Goal: Task Accomplishment & Management: Manage account settings

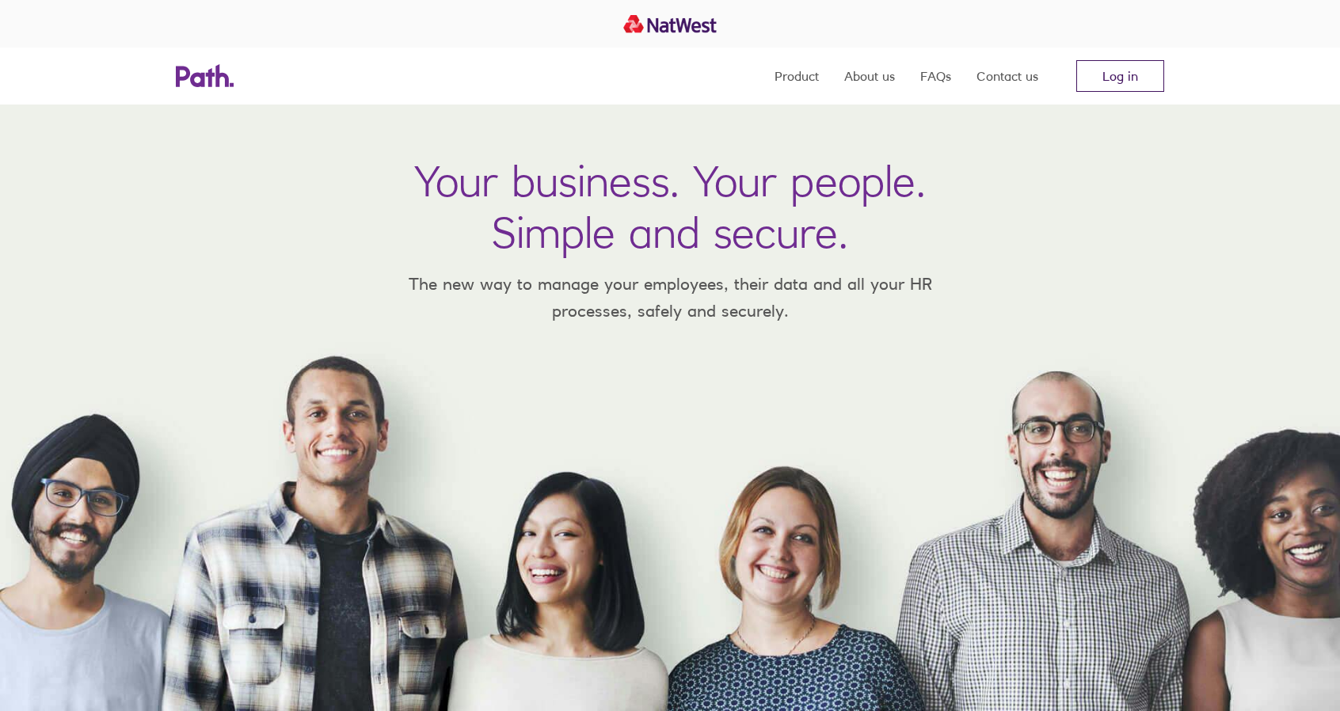
click at [1147, 63] on link "Log in" at bounding box center [1120, 76] width 88 height 32
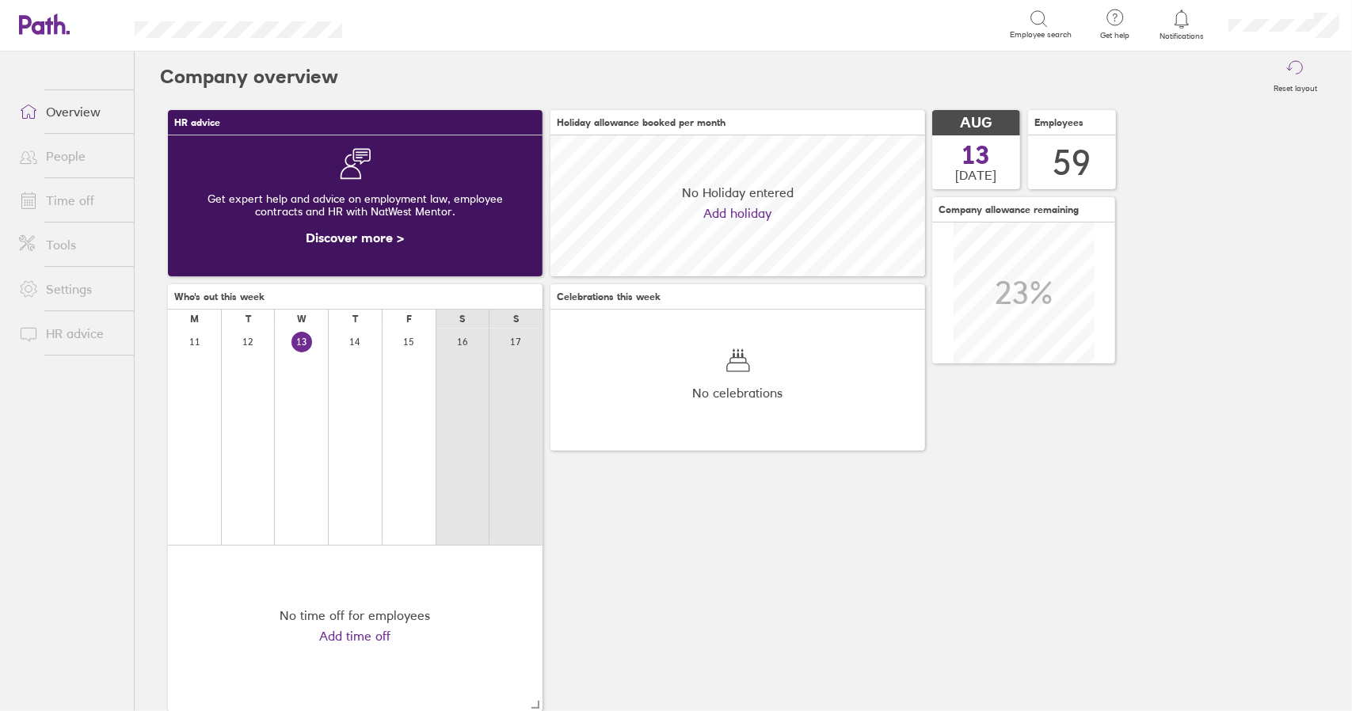
scroll to position [141, 374]
click at [72, 196] on link "Time off" at bounding box center [70, 201] width 128 height 32
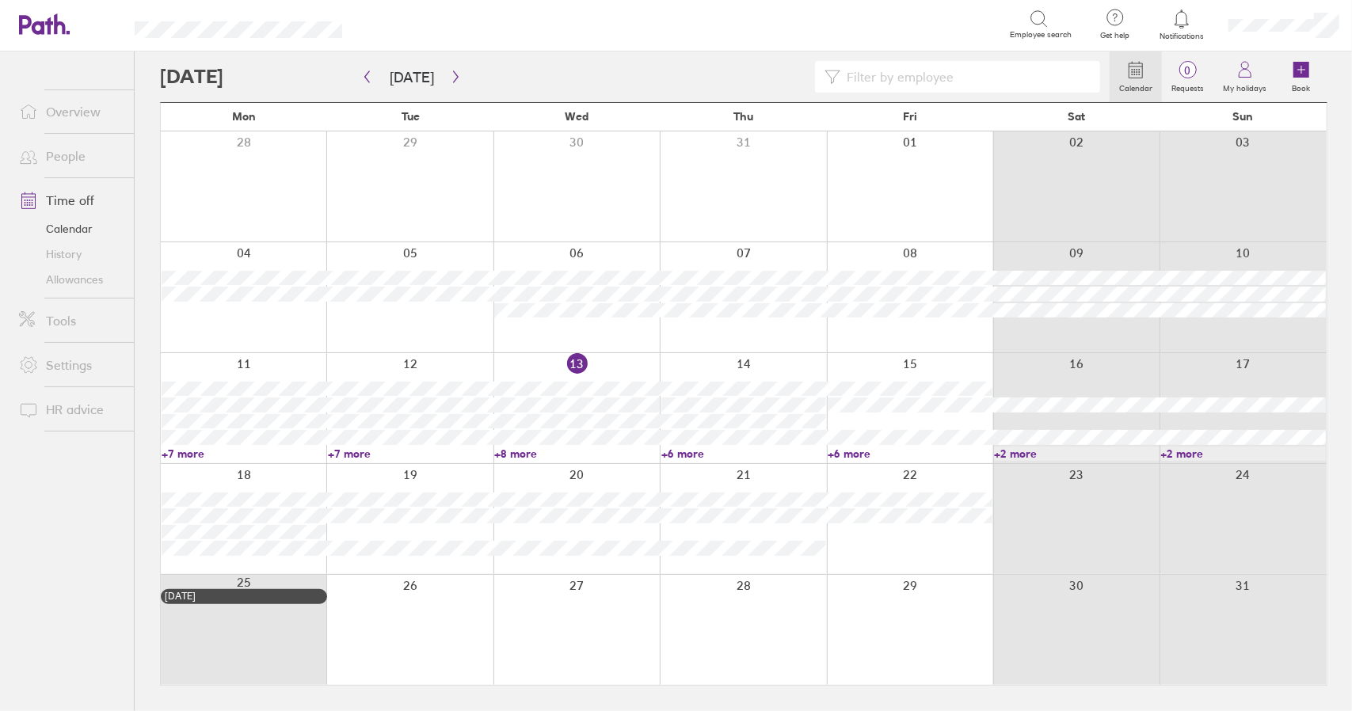
click at [688, 453] on link "+6 more" at bounding box center [743, 454] width 165 height 14
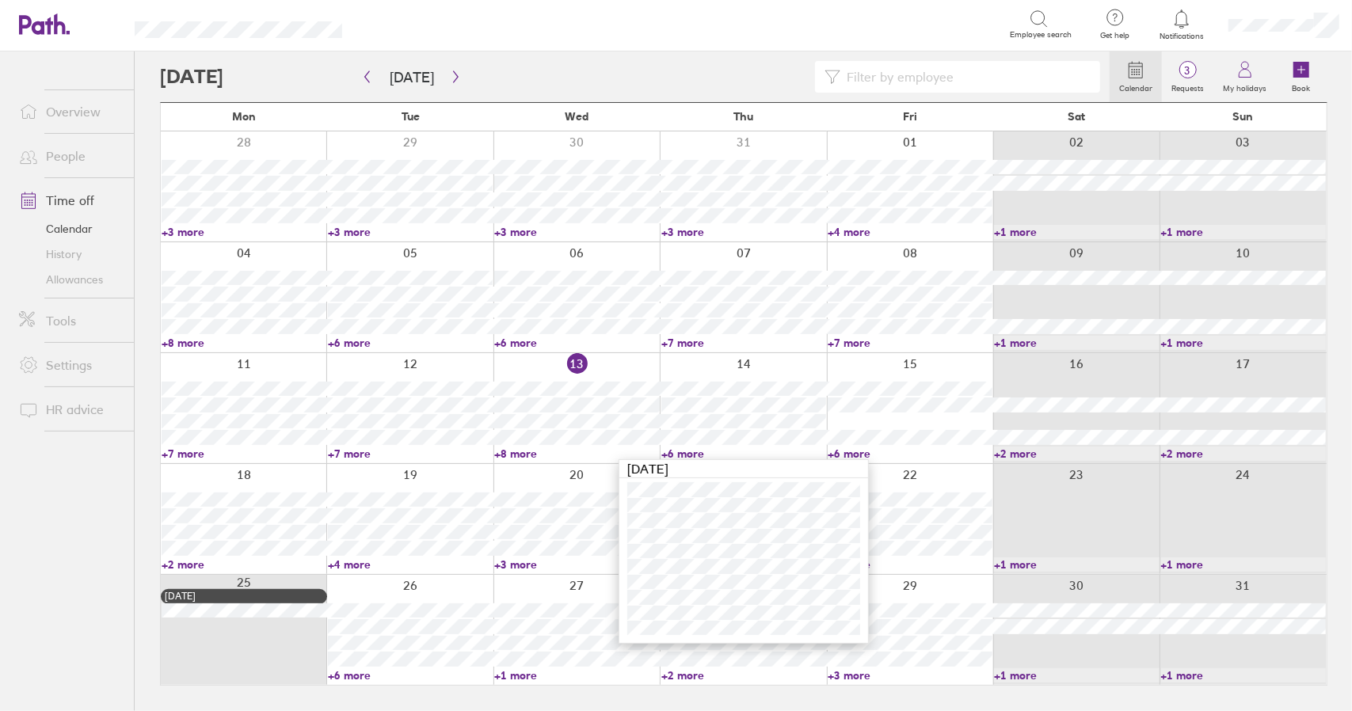
click at [684, 451] on link "+6 more" at bounding box center [743, 454] width 165 height 14
click at [859, 454] on link "+6 more" at bounding box center [910, 454] width 165 height 14
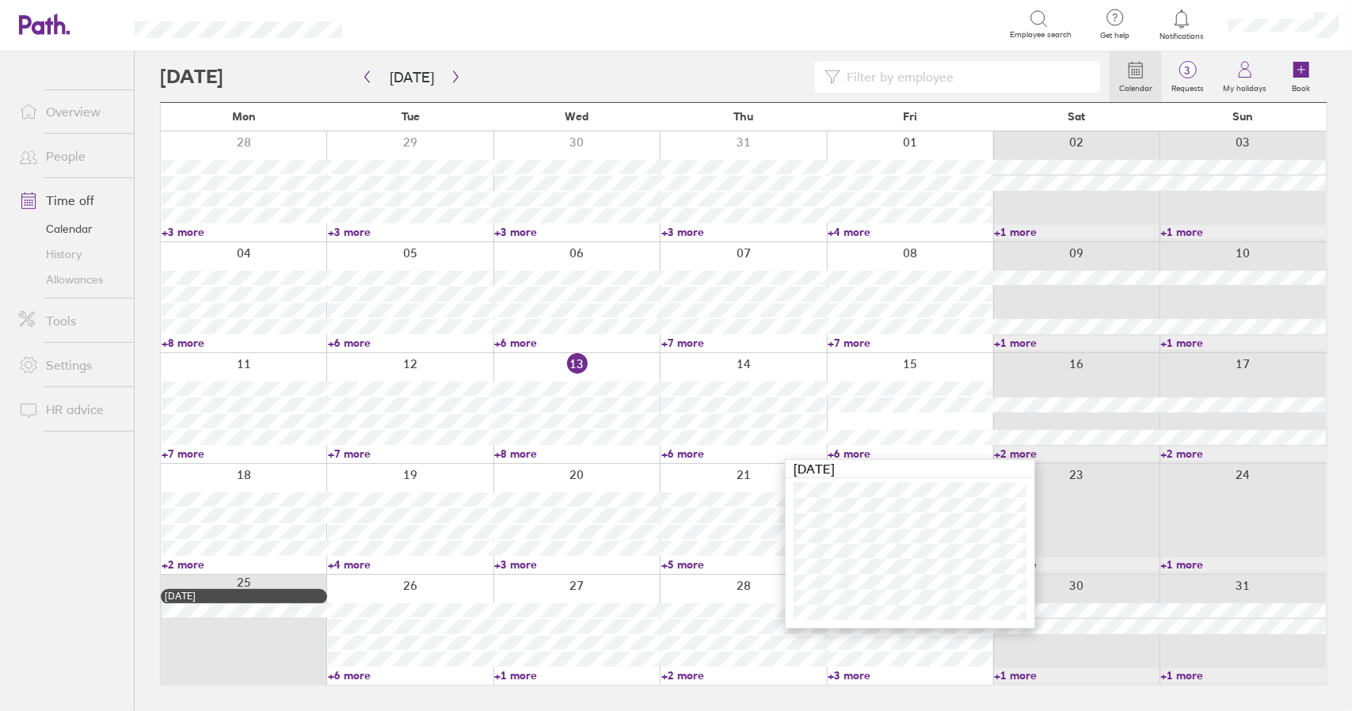
click at [854, 451] on link "+6 more" at bounding box center [910, 454] width 165 height 14
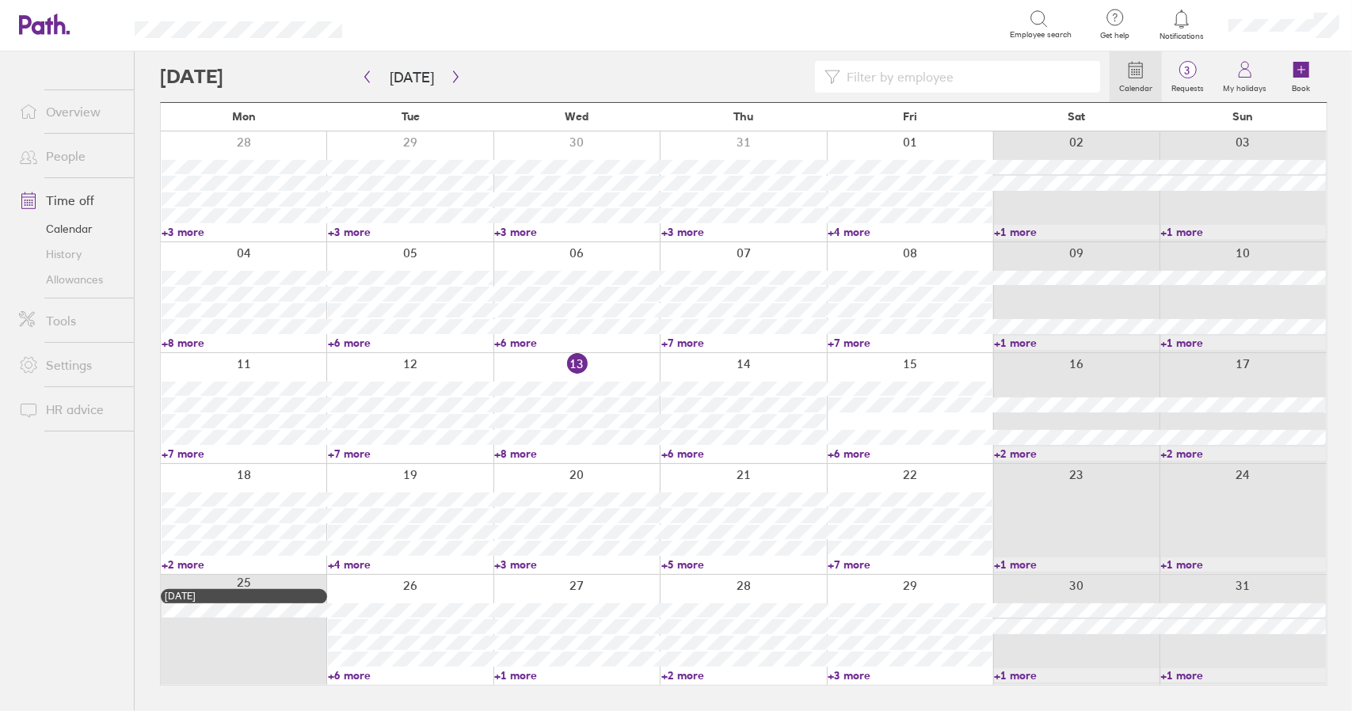
click at [179, 564] on link "+2 more" at bounding box center [244, 565] width 165 height 14
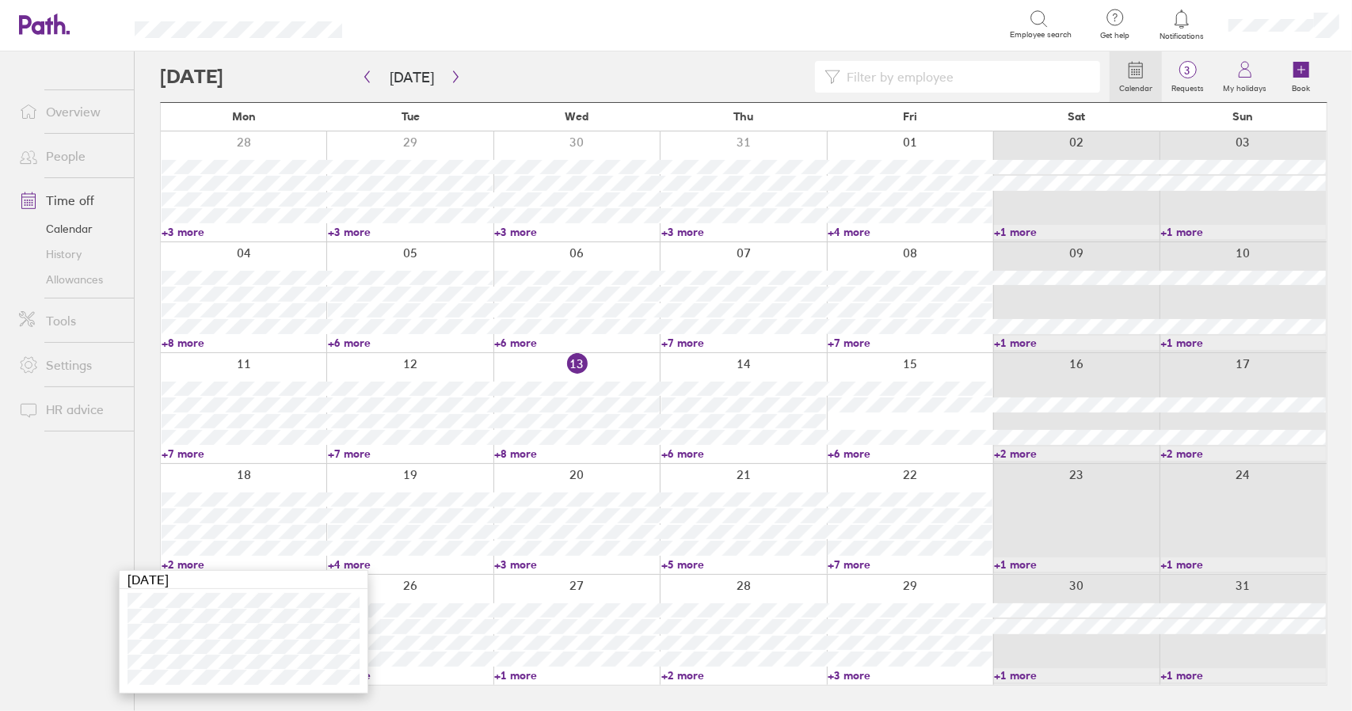
click at [142, 413] on div "Calendar 3 Requests My holidays Book Today August 2025 Mon Tue Wed Thu Fri Sat …" at bounding box center [743, 381] width 1217 height 660
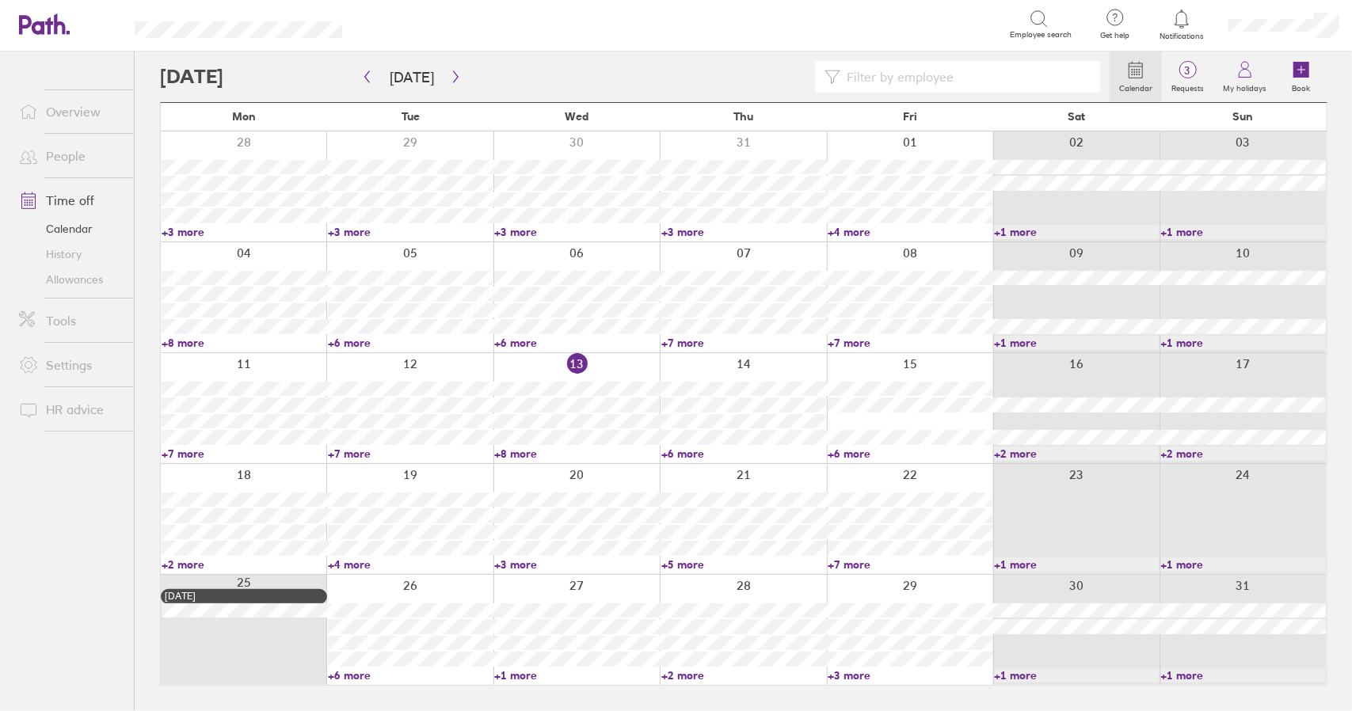
click at [74, 183] on li "Time off Calendar History Allowances" at bounding box center [67, 238] width 134 height 120
click at [62, 207] on link "Time off" at bounding box center [70, 201] width 128 height 32
drag, startPoint x: 194, startPoint y: 559, endPoint x: 125, endPoint y: 492, distance: 96.3
click at [194, 559] on link "+2 more" at bounding box center [244, 565] width 165 height 14
